Goal: Task Accomplishment & Management: Use online tool/utility

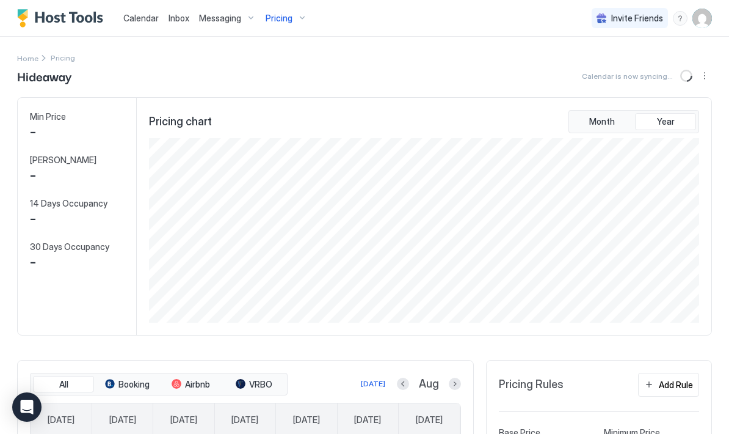
scroll to position [184, 553]
click at [150, 18] on span "Calendar" at bounding box center [140, 18] width 35 height 10
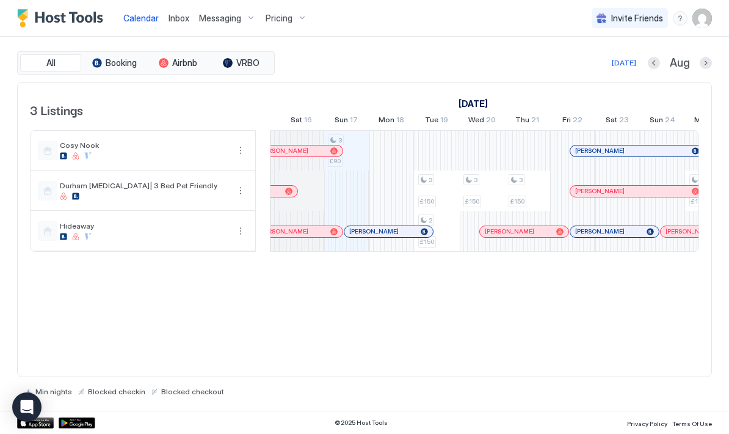
scroll to position [0, 623]
click at [357, 192] on div at bounding box center [347, 190] width 45 height 40
click at [394, 195] on div at bounding box center [393, 190] width 45 height 40
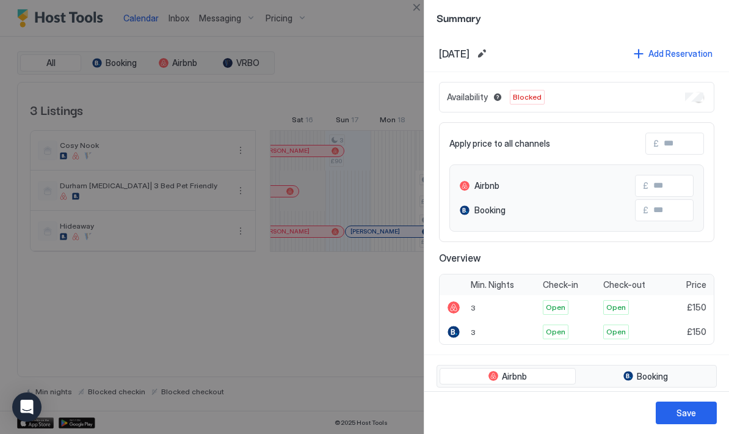
click at [683, 98] on div "Availability Blocked" at bounding box center [576, 97] width 275 height 31
click at [691, 417] on div "Save" at bounding box center [687, 412] width 20 height 13
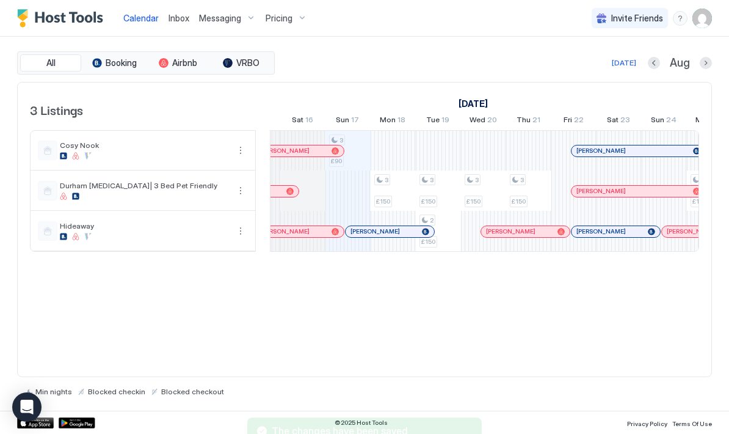
click at [443, 195] on div "3 £150" at bounding box center [439, 190] width 38 height 33
click at [380, 194] on div "3 £150" at bounding box center [393, 190] width 38 height 33
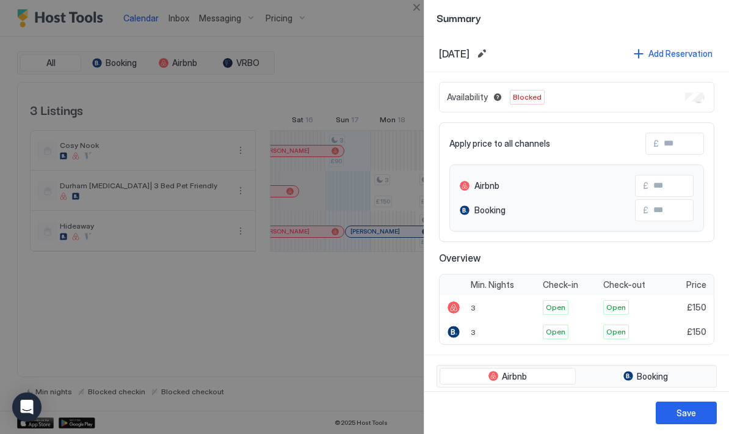
click at [286, 319] on div at bounding box center [364, 217] width 729 height 434
click at [677, 410] on div "Save" at bounding box center [687, 412] width 20 height 13
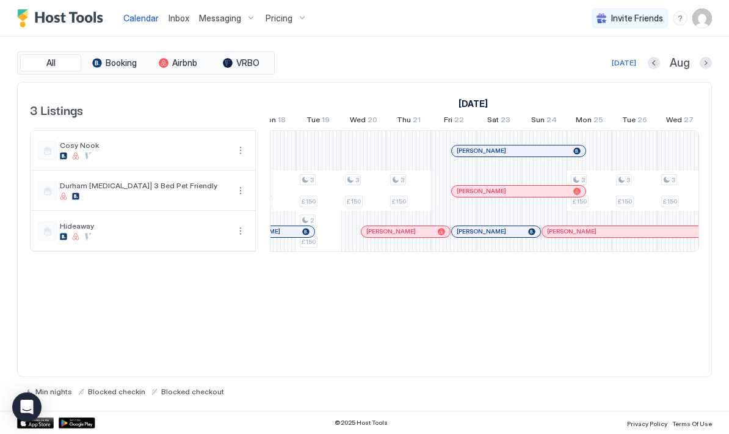
scroll to position [0, 741]
